Goal: Task Accomplishment & Management: Use online tool/utility

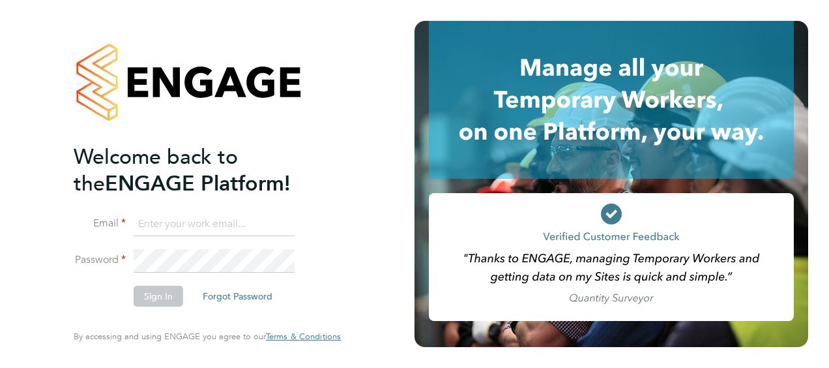
click at [175, 231] on input at bounding box center [214, 224] width 161 height 23
type input "matt@alexyoungrecruitment.com"
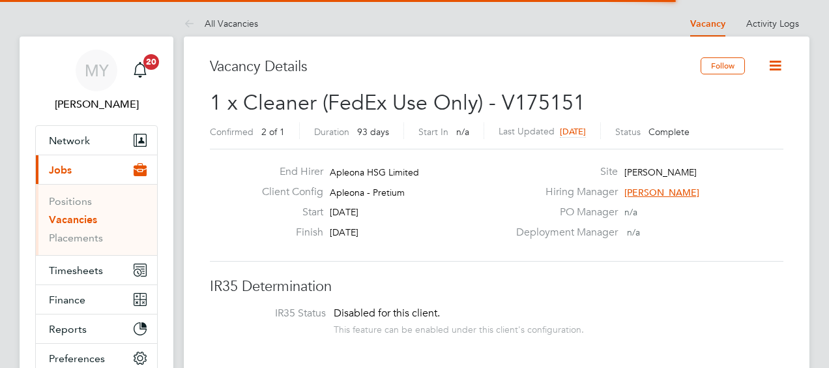
scroll to position [38, 91]
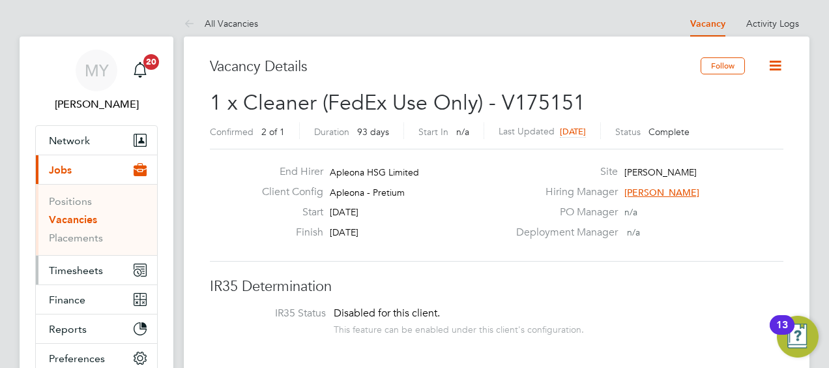
click at [66, 265] on span "Timesheets" at bounding box center [76, 270] width 54 height 12
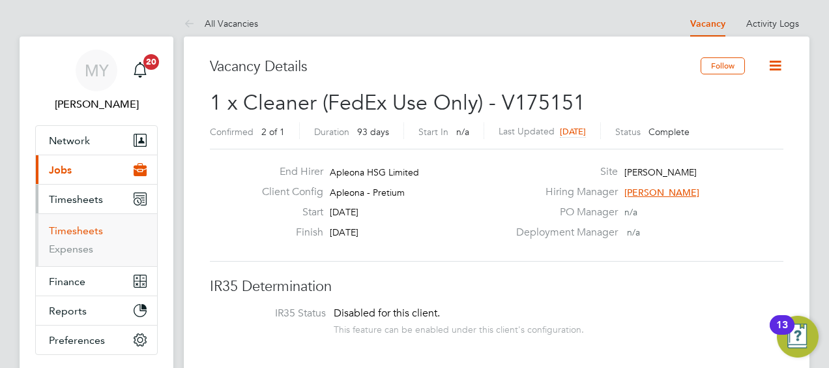
click at [76, 229] on link "Timesheets" at bounding box center [76, 230] width 54 height 12
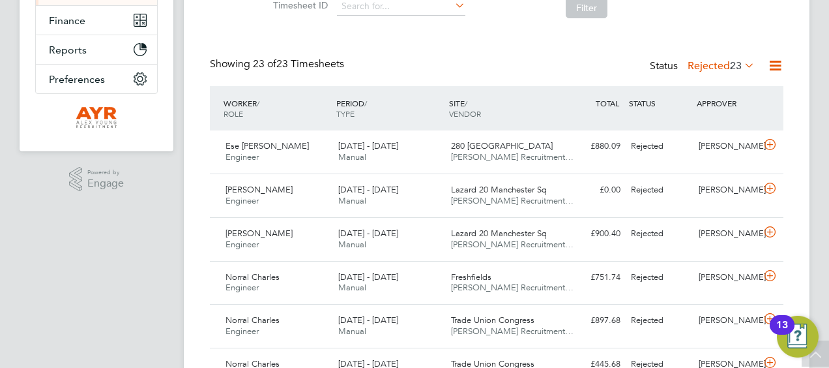
click at [742, 61] on icon at bounding box center [742, 65] width 0 height 18
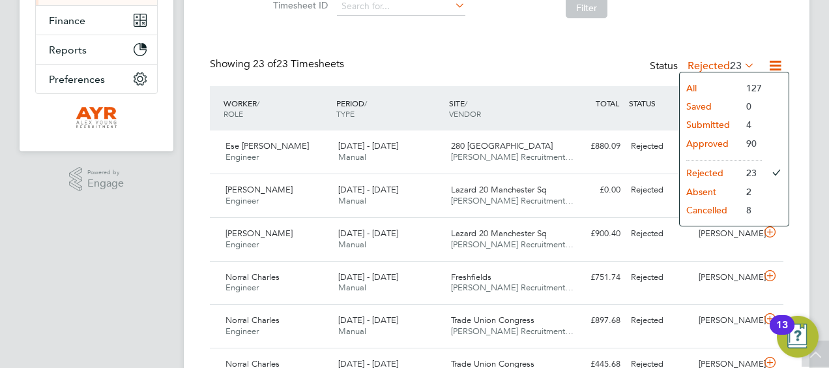
click at [718, 123] on li "Submitted" at bounding box center [710, 124] width 60 height 18
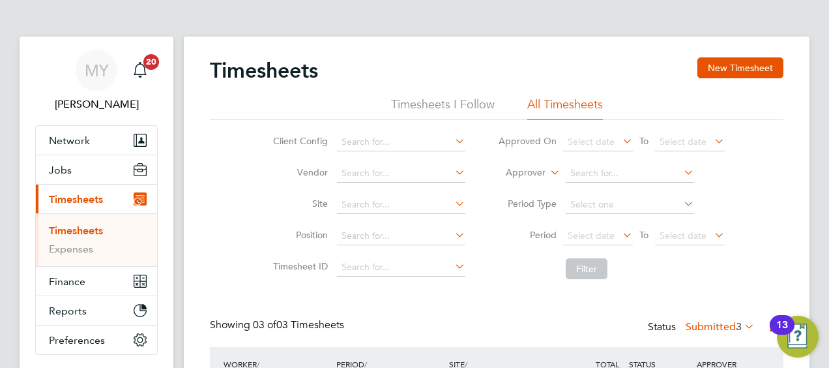
click at [96, 227] on link "Timesheets" at bounding box center [76, 230] width 54 height 12
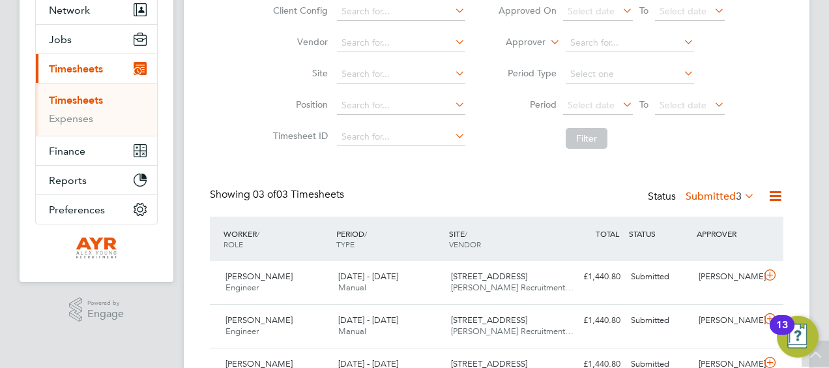
click at [777, 201] on icon at bounding box center [775, 196] width 16 height 16
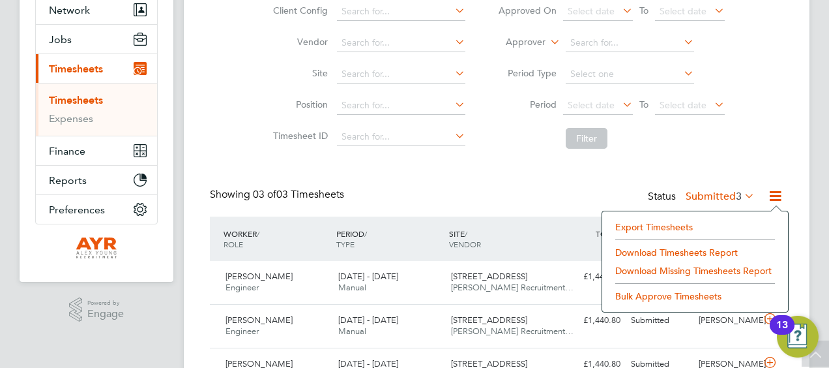
click at [660, 224] on li "Export Timesheets" at bounding box center [695, 227] width 173 height 18
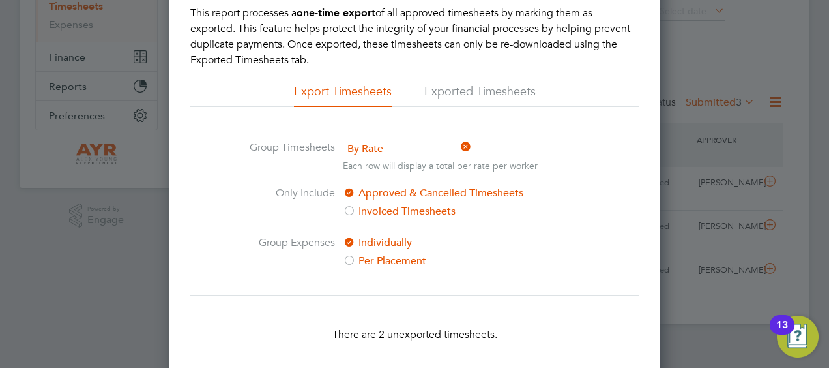
scroll to position [278, 0]
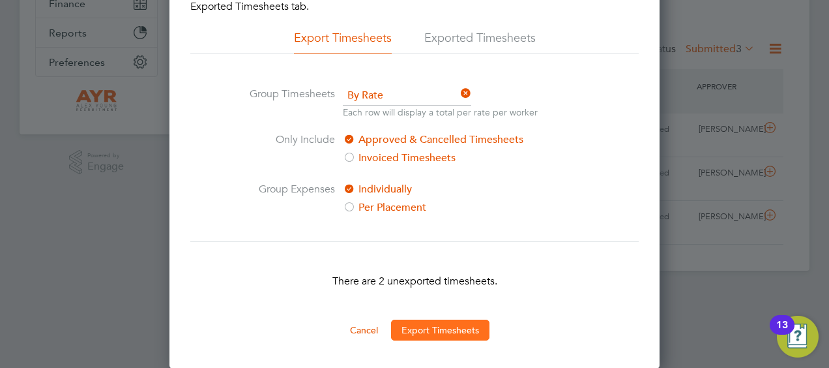
click at [437, 329] on button "Export Timesheets" at bounding box center [440, 329] width 98 height 21
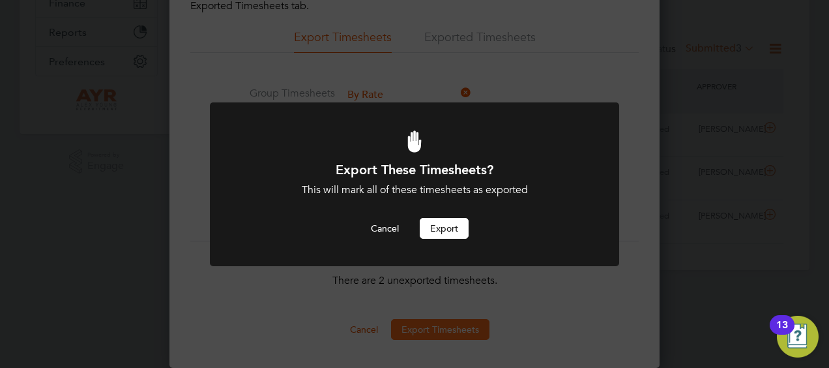
scroll to position [0, 0]
click at [445, 226] on button "Export" at bounding box center [444, 228] width 49 height 21
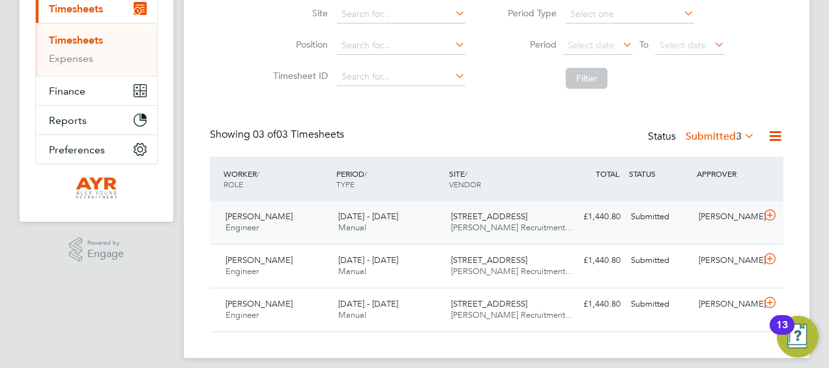
scroll to position [7, 7]
